Goal: Task Accomplishment & Management: Use online tool/utility

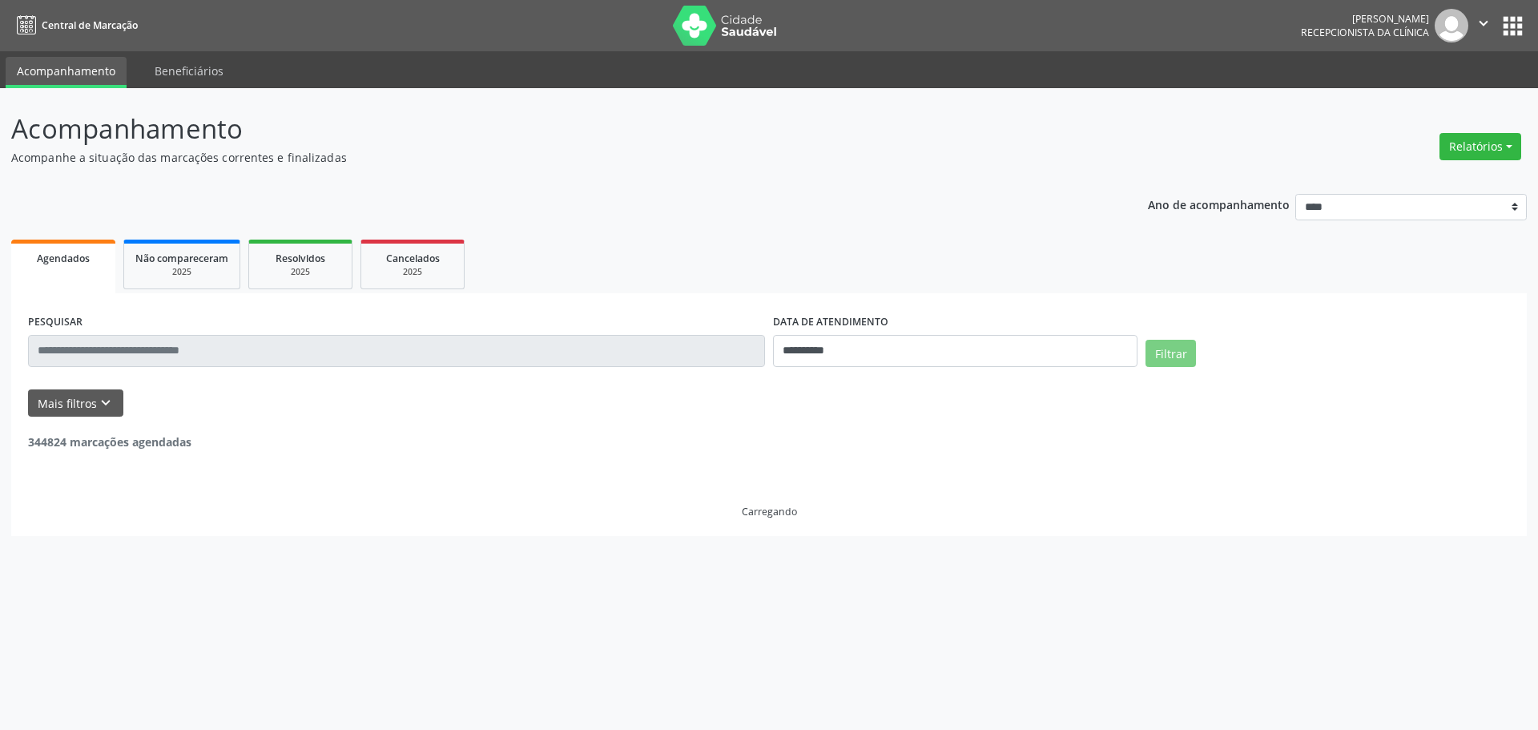
click at [1455, 151] on button "Relatórios" at bounding box center [1481, 146] width 82 height 27
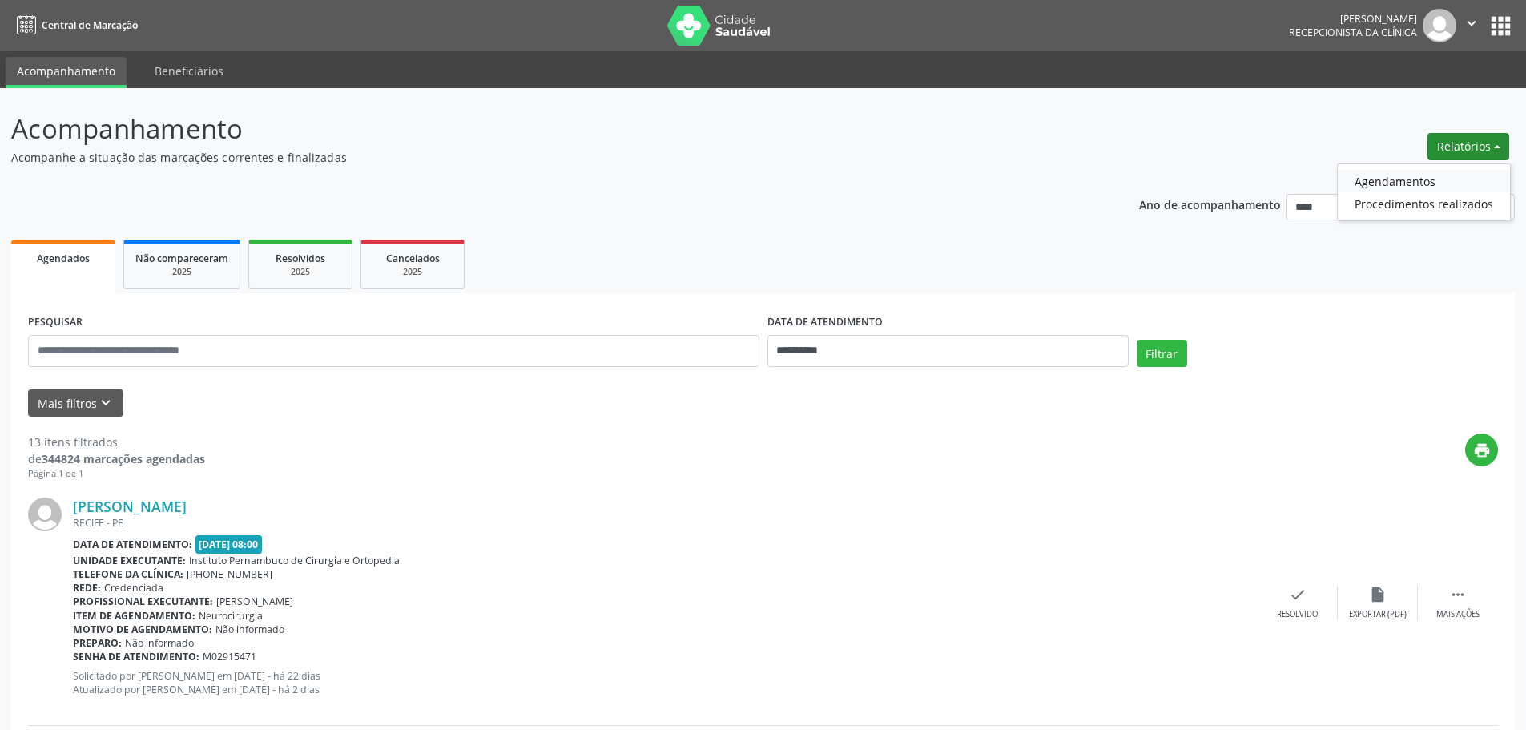
click at [1417, 179] on link "Agendamentos" at bounding box center [1424, 181] width 172 height 22
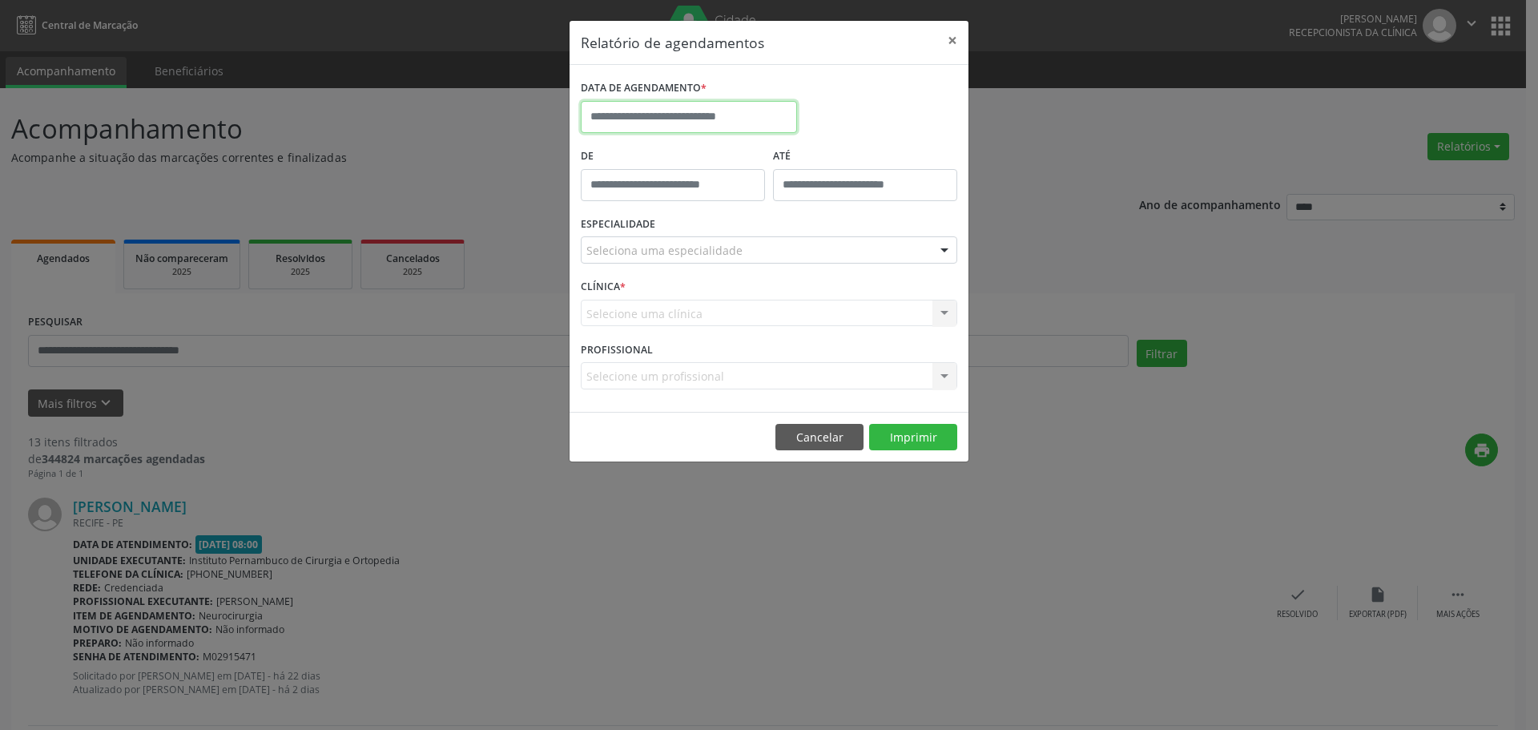
click at [711, 111] on input "text" at bounding box center [689, 117] width 216 height 32
click at [782, 299] on span "26" at bounding box center [774, 296] width 31 height 31
type input "**********"
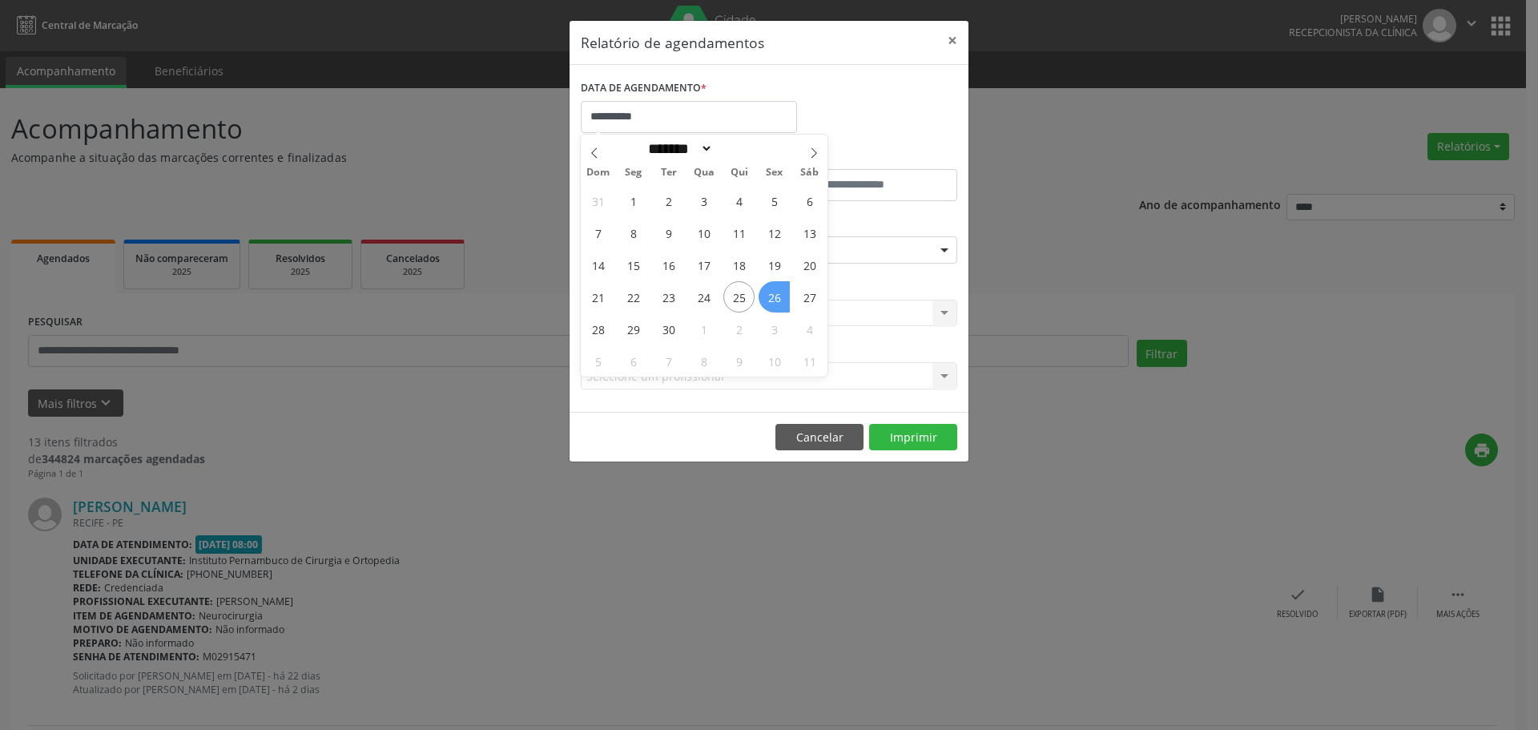
click at [782, 299] on span "26" at bounding box center [774, 296] width 31 height 31
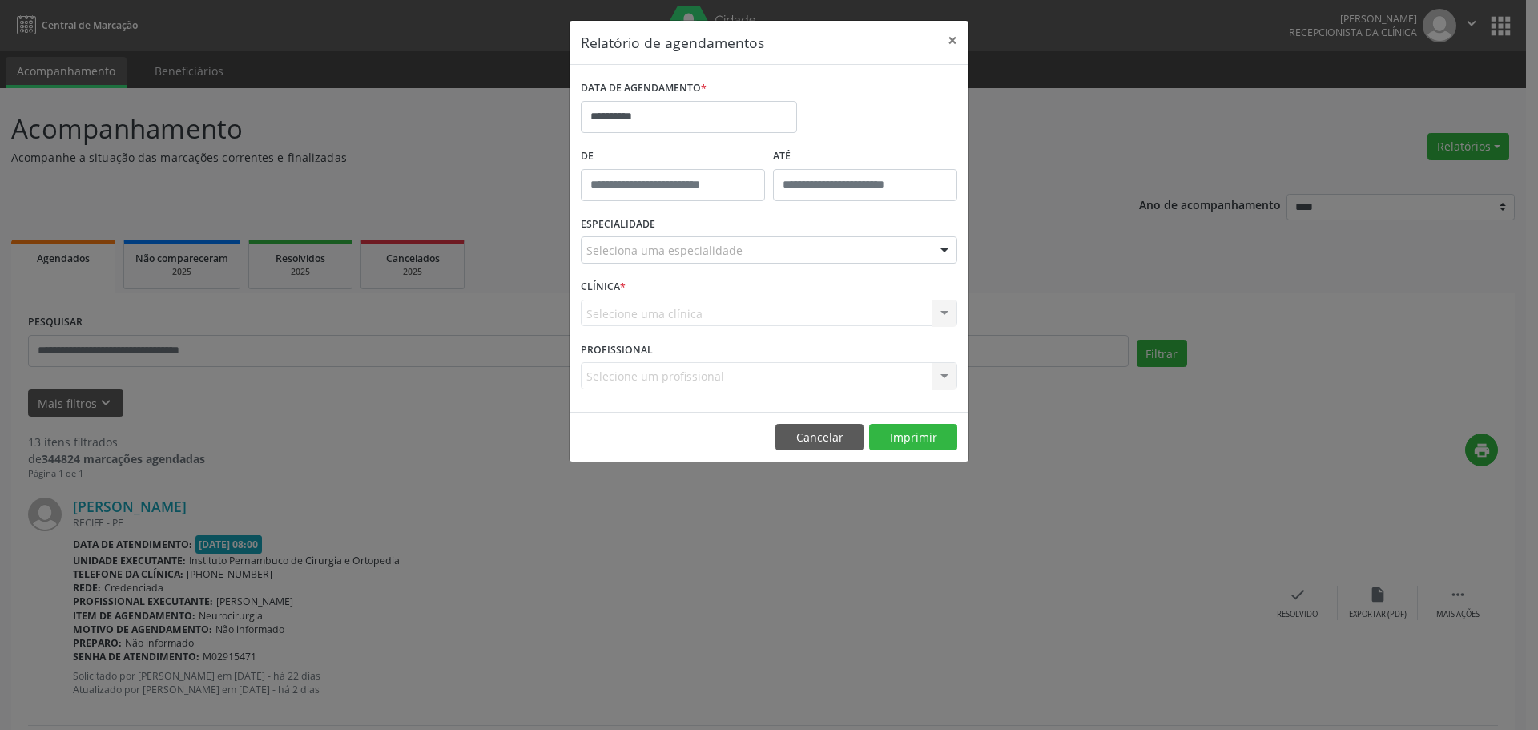
click at [789, 244] on div "Seleciona uma especialidade" at bounding box center [769, 249] width 377 height 27
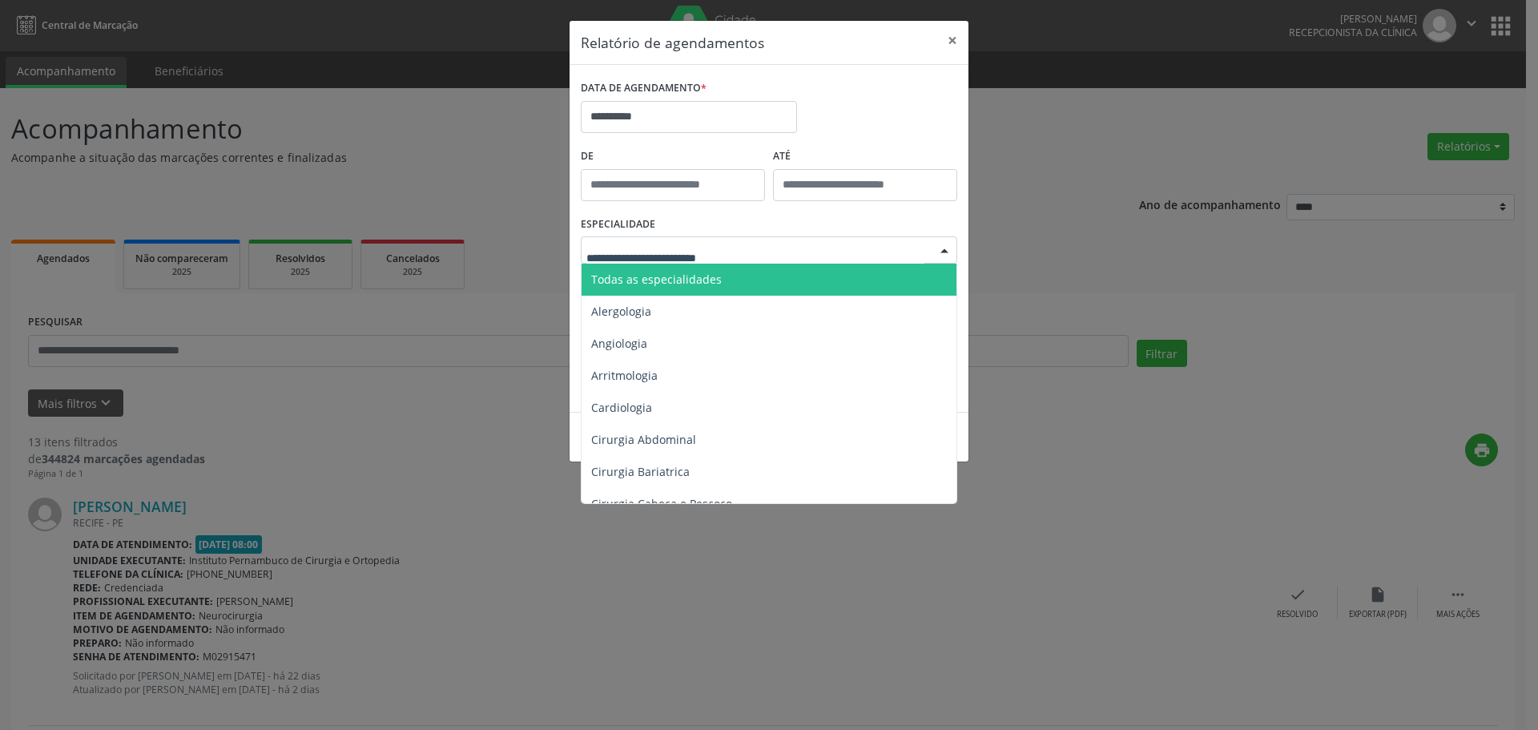
click at [734, 275] on span "Todas as especialidades" at bounding box center [770, 280] width 377 height 32
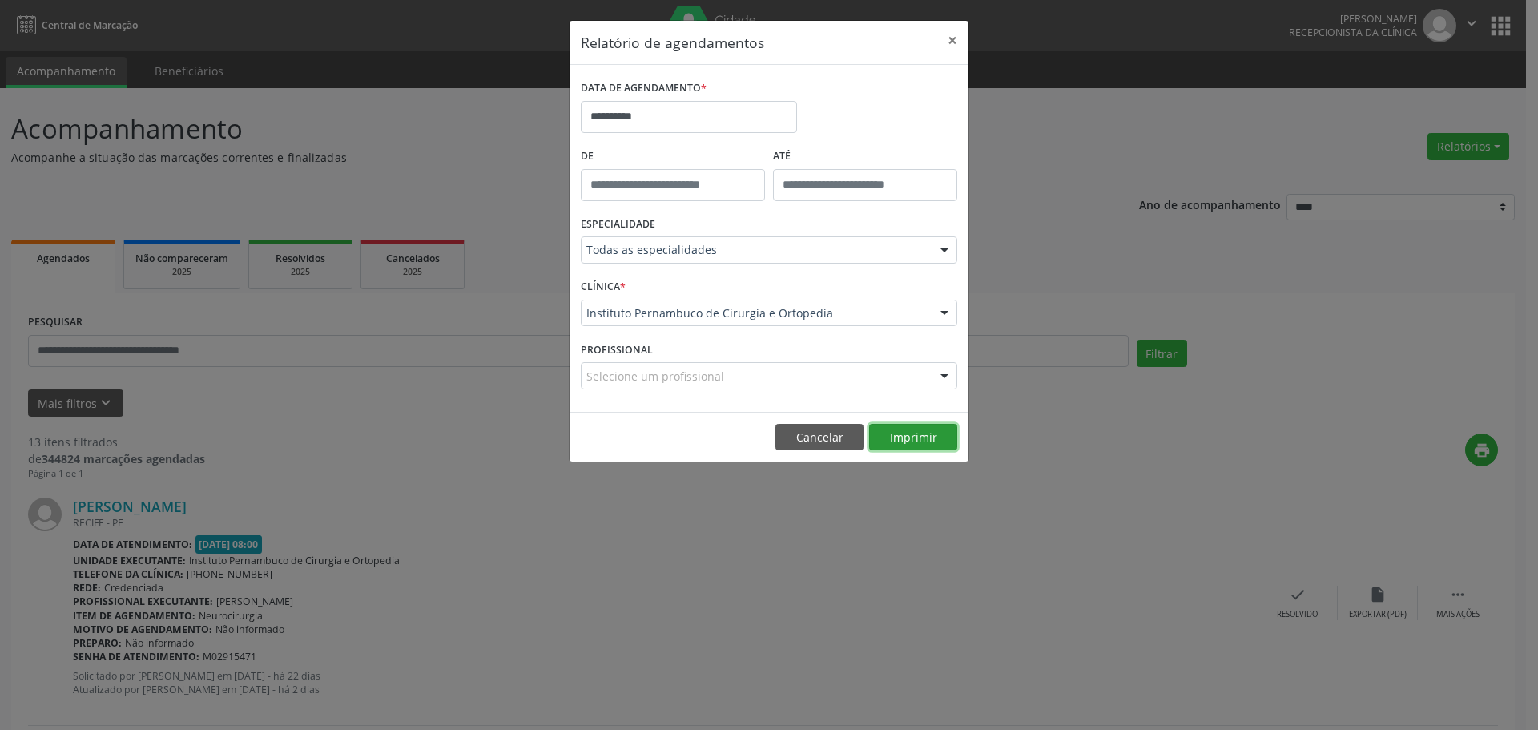
click at [930, 440] on button "Imprimir" at bounding box center [913, 437] width 88 height 27
